Goal: Information Seeking & Learning: Learn about a topic

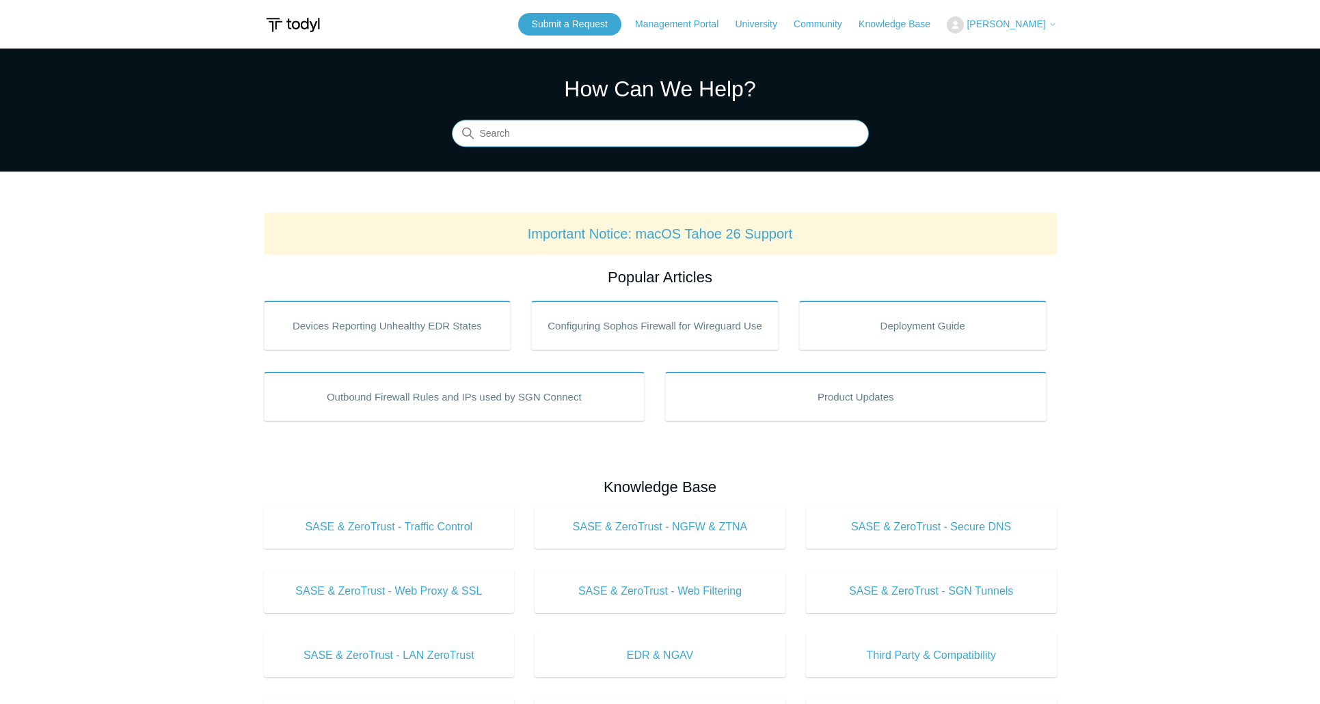
click at [590, 131] on input "Search" at bounding box center [660, 133] width 417 height 27
type input "change agent license"
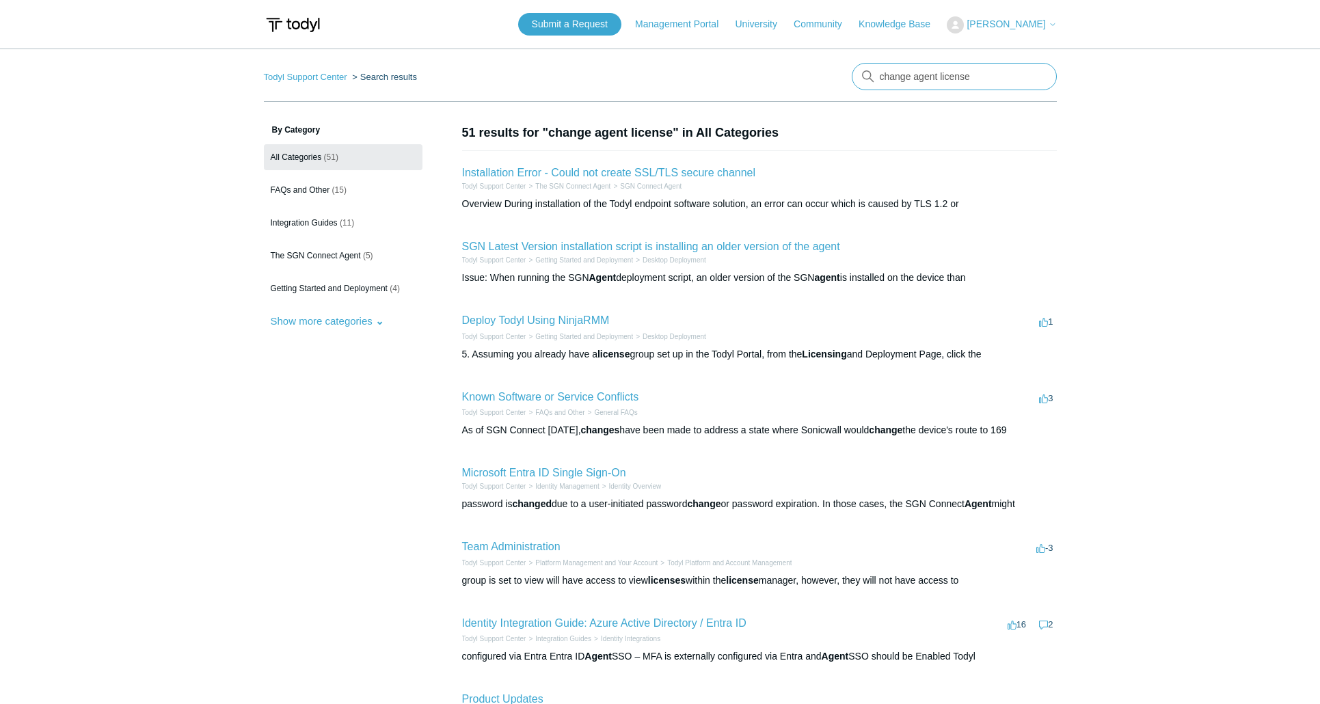
click at [917, 75] on input "change agent license" at bounding box center [954, 76] width 205 height 27
type input "change agent license group"
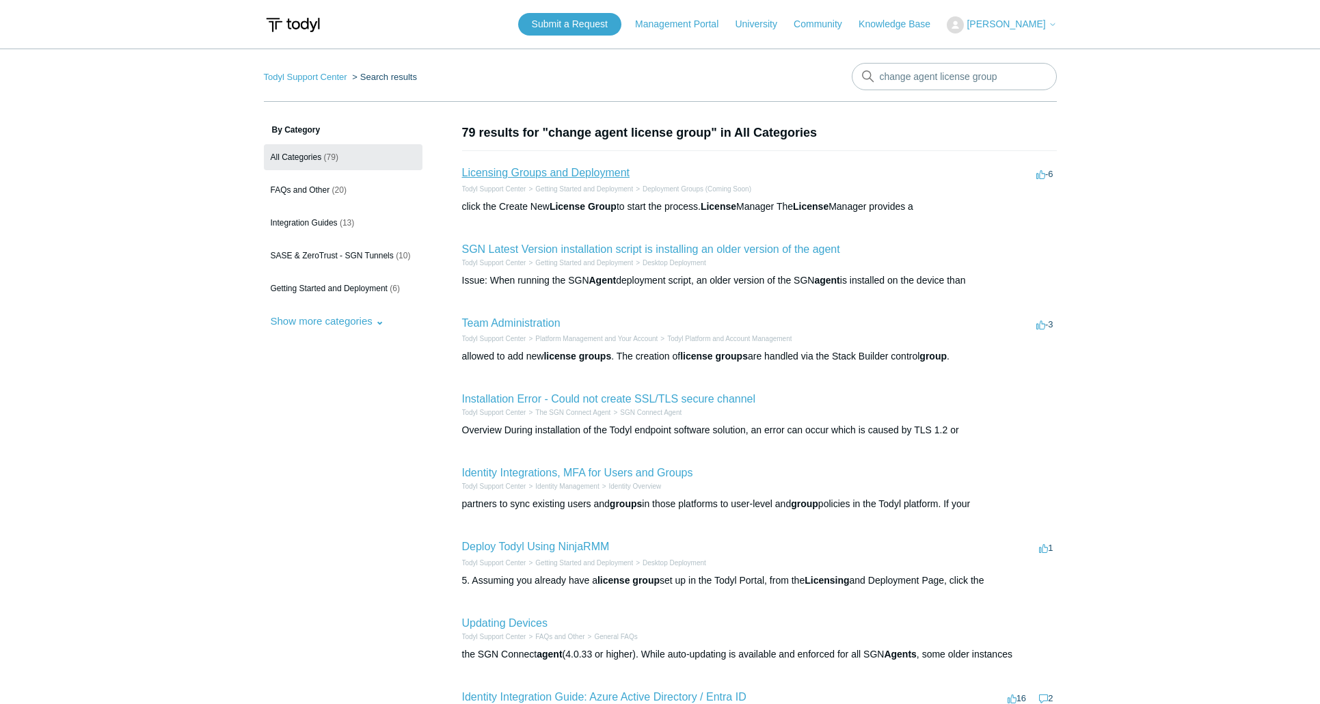
click at [584, 174] on link "Licensing Groups and Deployment" at bounding box center [545, 173] width 167 height 12
click at [496, 324] on link "Team Administration" at bounding box center [511, 323] width 98 height 12
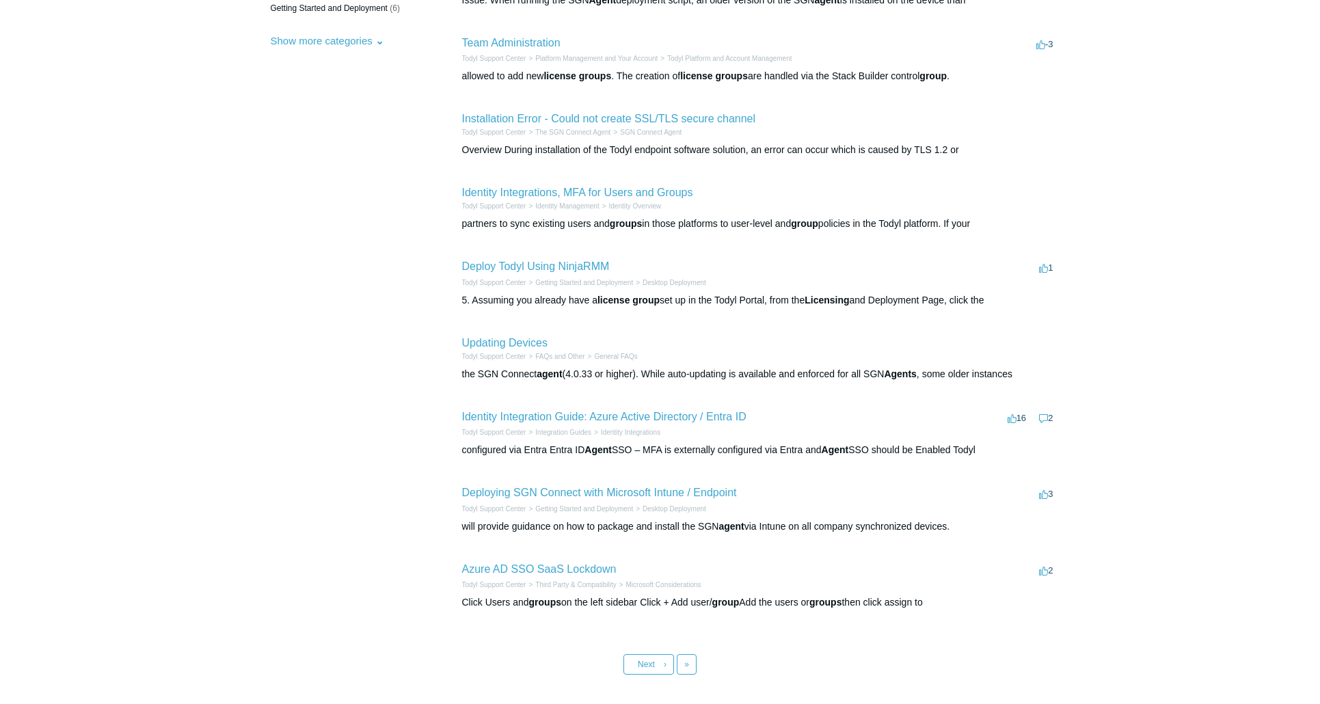
scroll to position [289, 0]
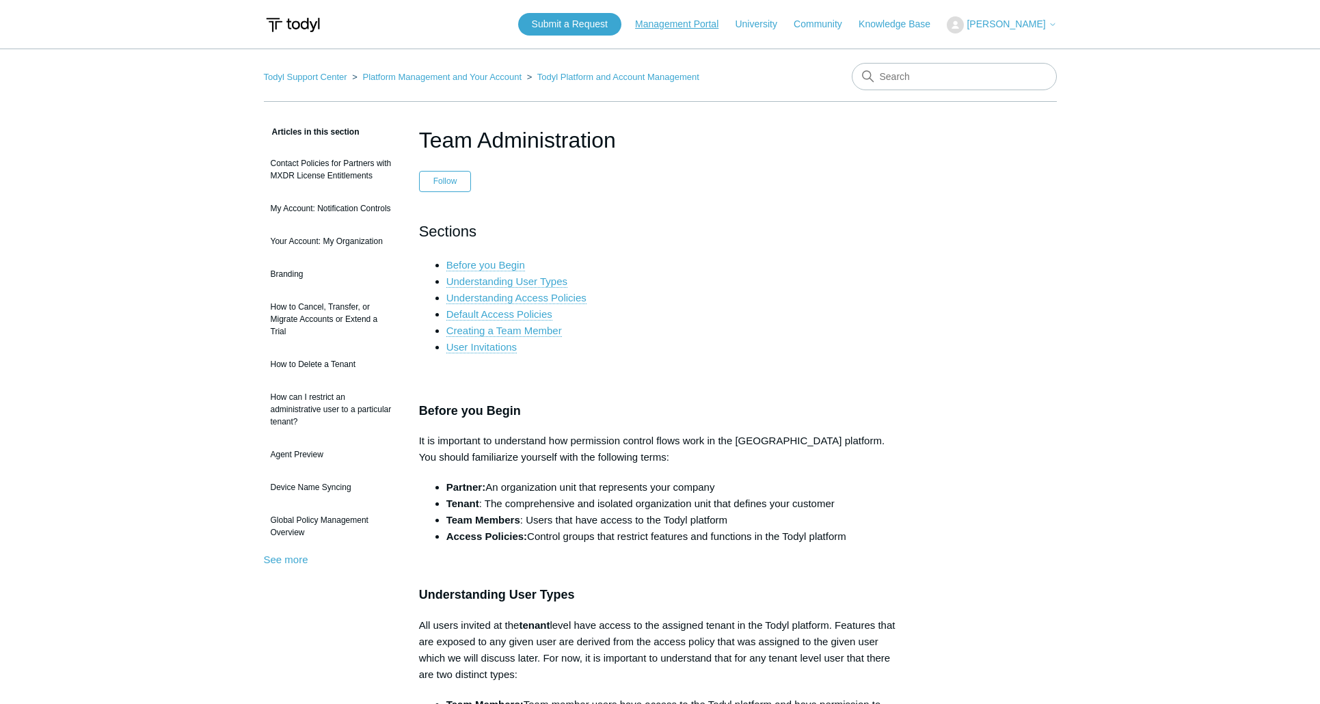
click at [707, 23] on link "Management Portal" at bounding box center [683, 24] width 97 height 14
